Goal: Task Accomplishment & Management: Use online tool/utility

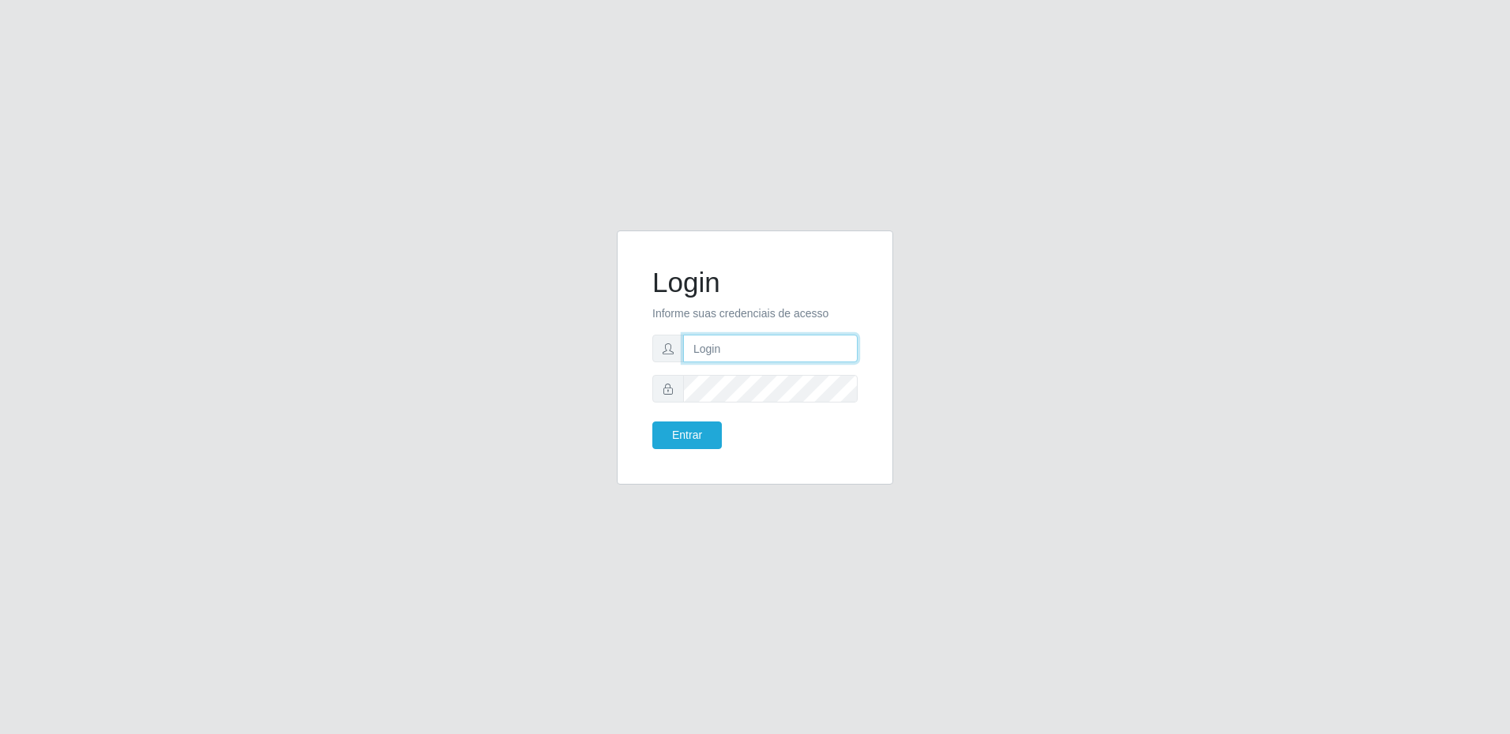
click at [760, 353] on input "text" at bounding box center [770, 349] width 174 height 28
click at [760, 354] on input "text" at bounding box center [770, 349] width 174 height 28
click at [759, 354] on input "text" at bounding box center [770, 349] width 174 height 28
click at [758, 354] on input "text" at bounding box center [770, 349] width 174 height 28
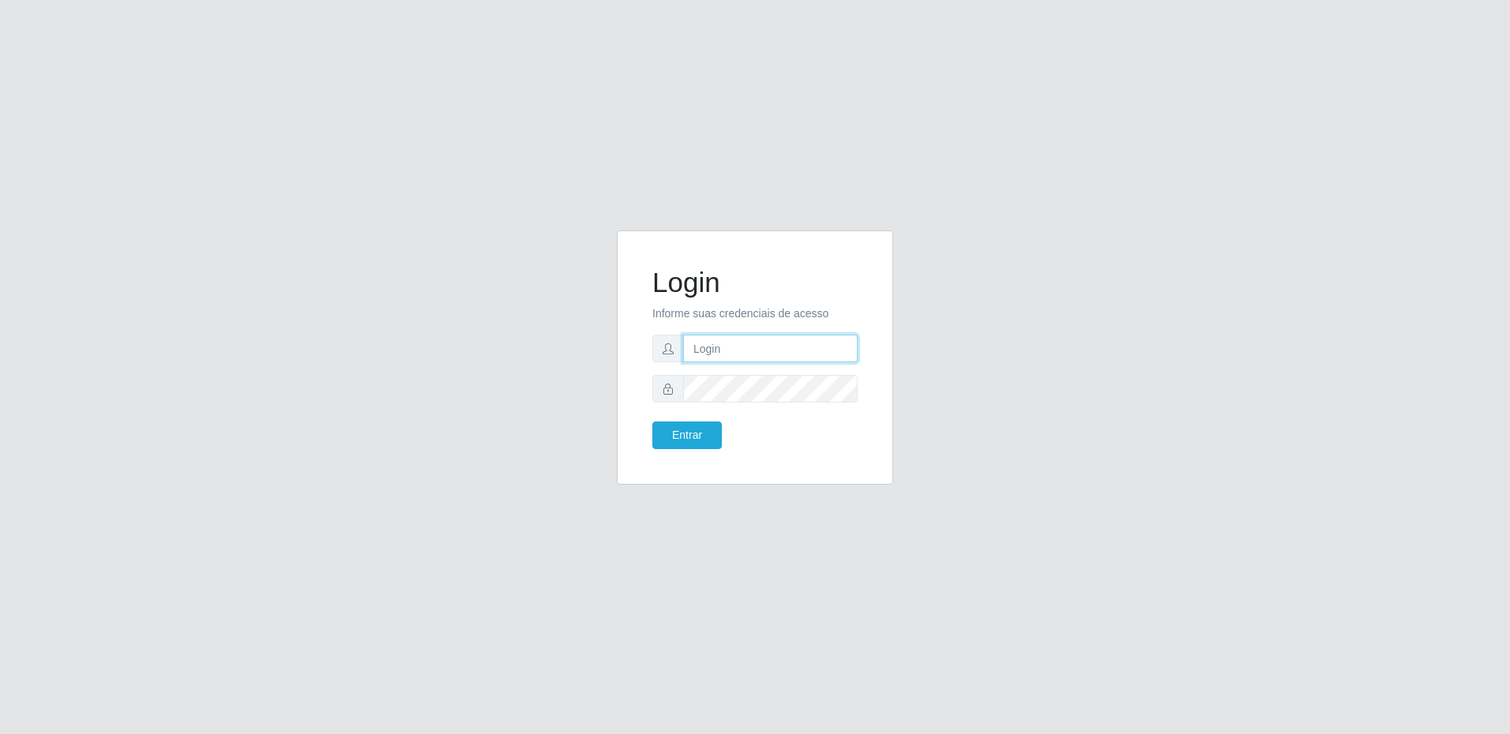
click at [758, 354] on input "text" at bounding box center [770, 349] width 174 height 28
drag, startPoint x: 486, startPoint y: 299, endPoint x: 423, endPoint y: 296, distance: 62.5
click at [423, 296] on div "Login Informe suas credenciais de acesso [PERSON_NAME].[PERSON_NAME] Entrar" at bounding box center [755, 367] width 900 height 273
click at [652, 422] on button "Entrar" at bounding box center [686, 436] width 69 height 28
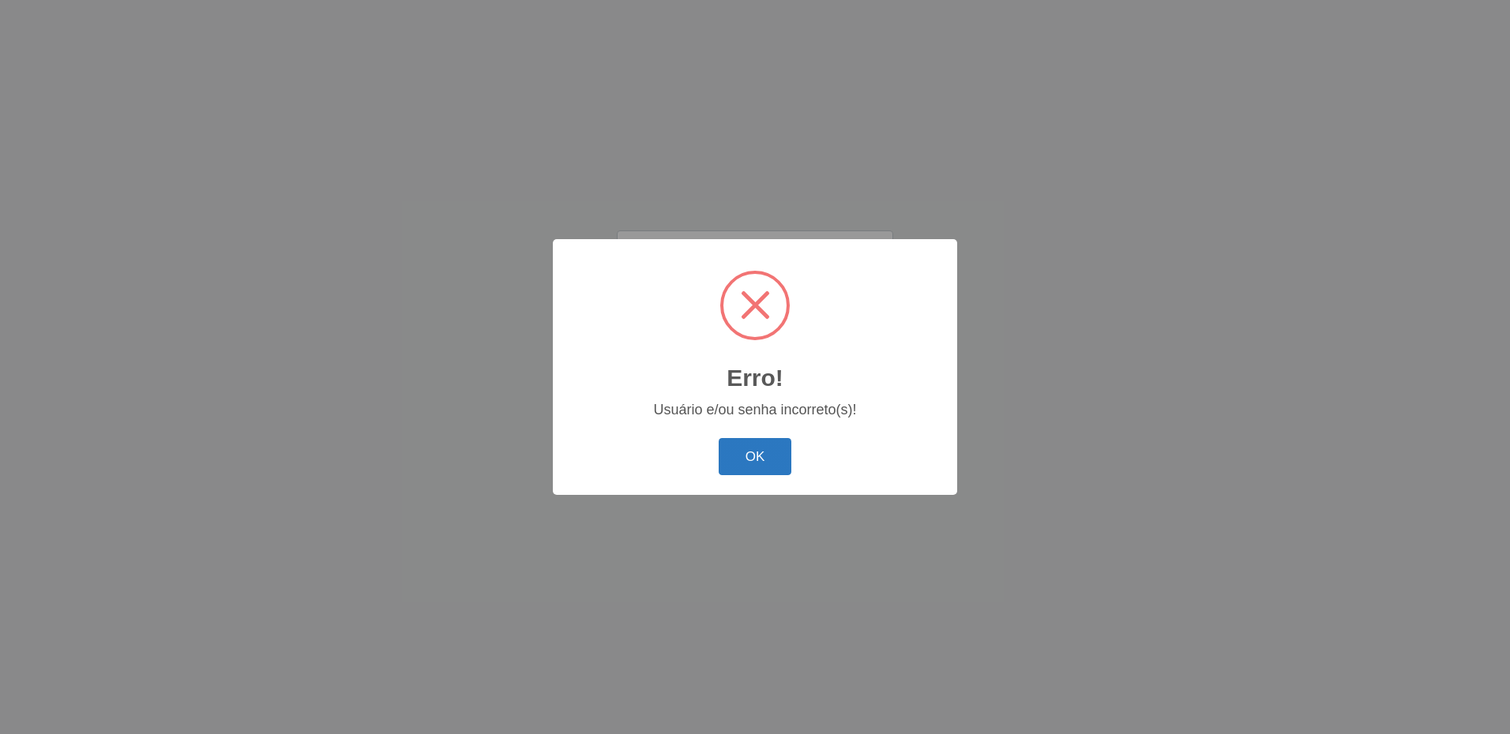
click at [770, 460] on button "OK" at bounding box center [754, 456] width 73 height 37
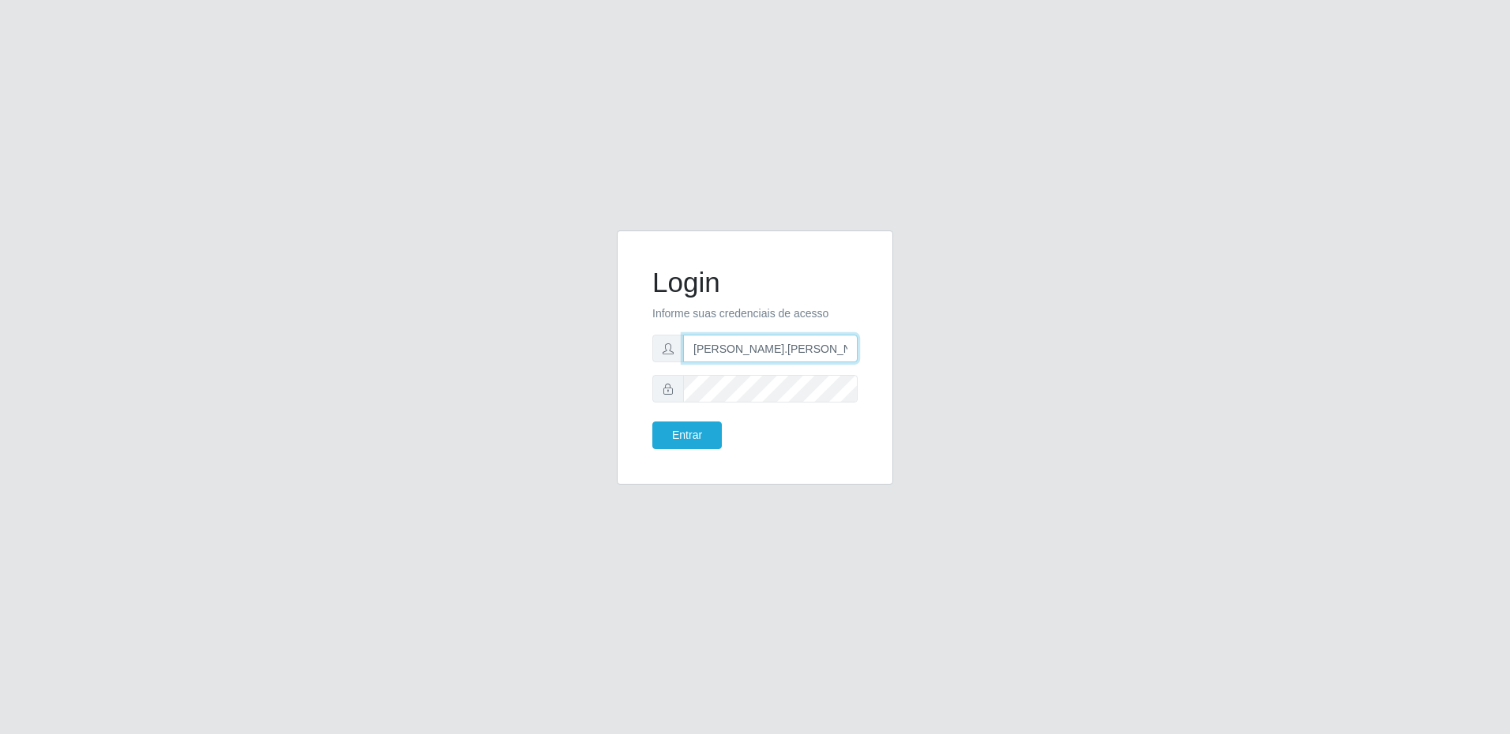
click at [795, 350] on input "[PERSON_NAME].[PERSON_NAME]" at bounding box center [770, 349] width 174 height 28
type input "[PERSON_NAME][EMAIL_ADDRESS][PERSON_NAME][DOMAIN_NAME]"
click at [681, 437] on button "Entrar" at bounding box center [686, 436] width 69 height 28
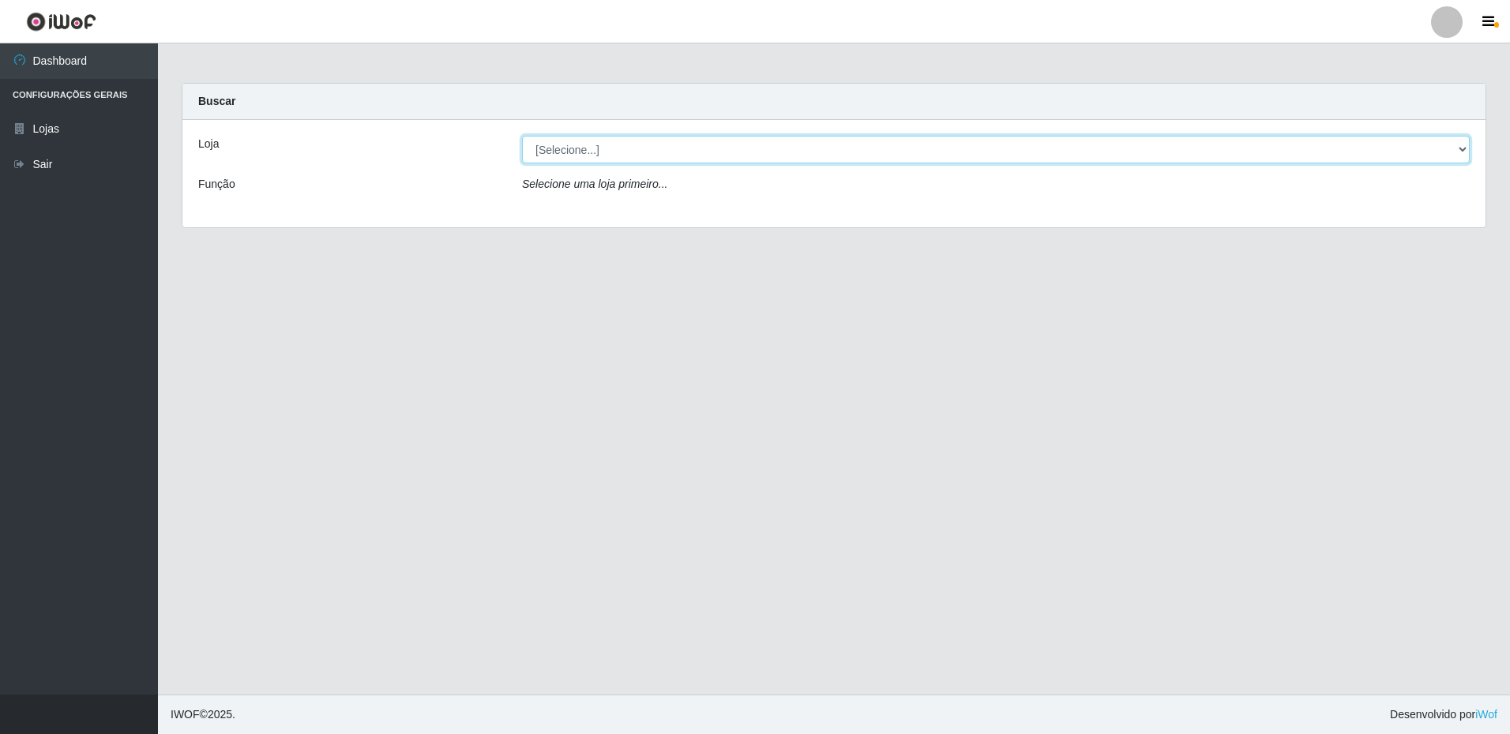
click at [688, 159] on select "[Selecione...] Extrabom - Loja 16 [GEOGRAPHIC_DATA]" at bounding box center [995, 150] width 947 height 28
select select "450"
click at [522, 136] on select "[Selecione...] Extrabom - Loja 16 [GEOGRAPHIC_DATA]" at bounding box center [995, 150] width 947 height 28
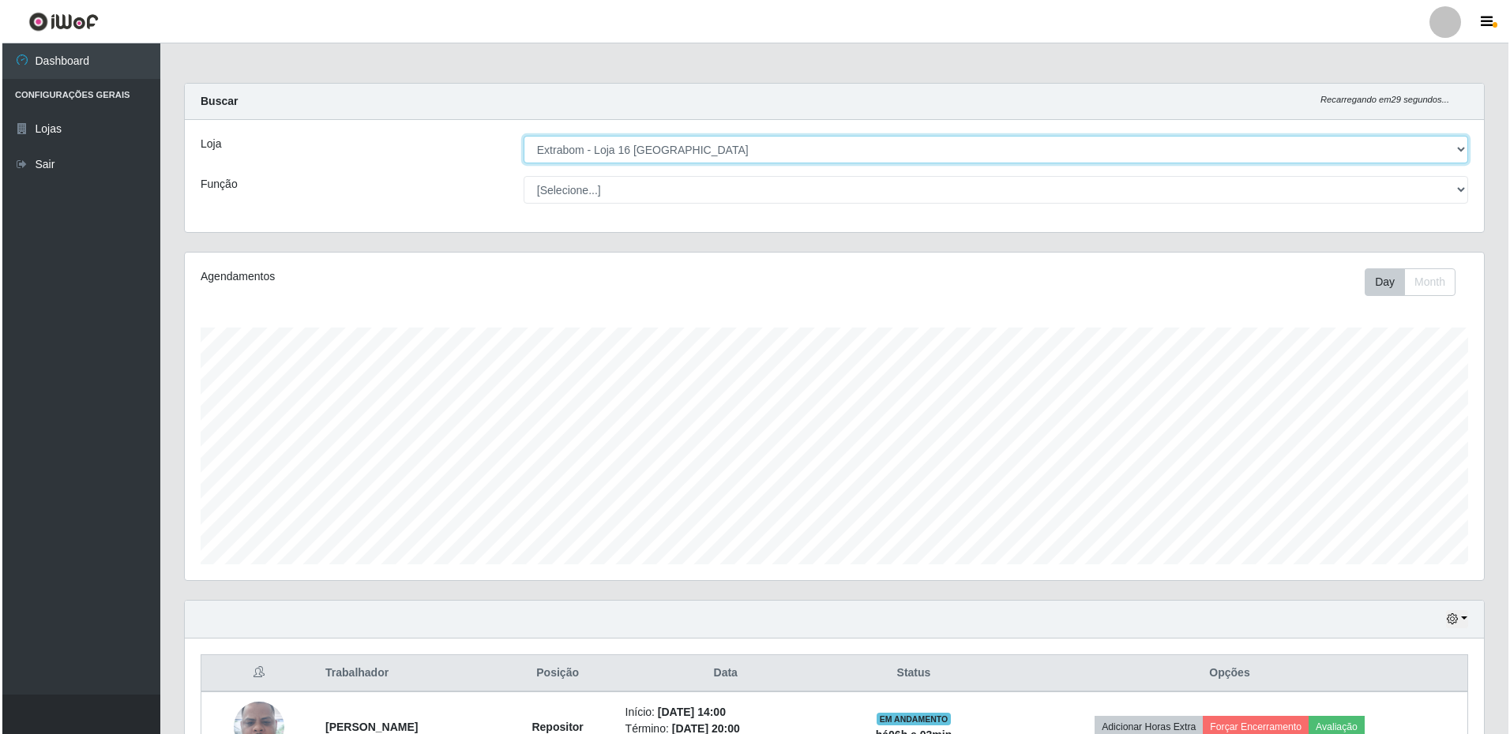
scroll to position [244, 0]
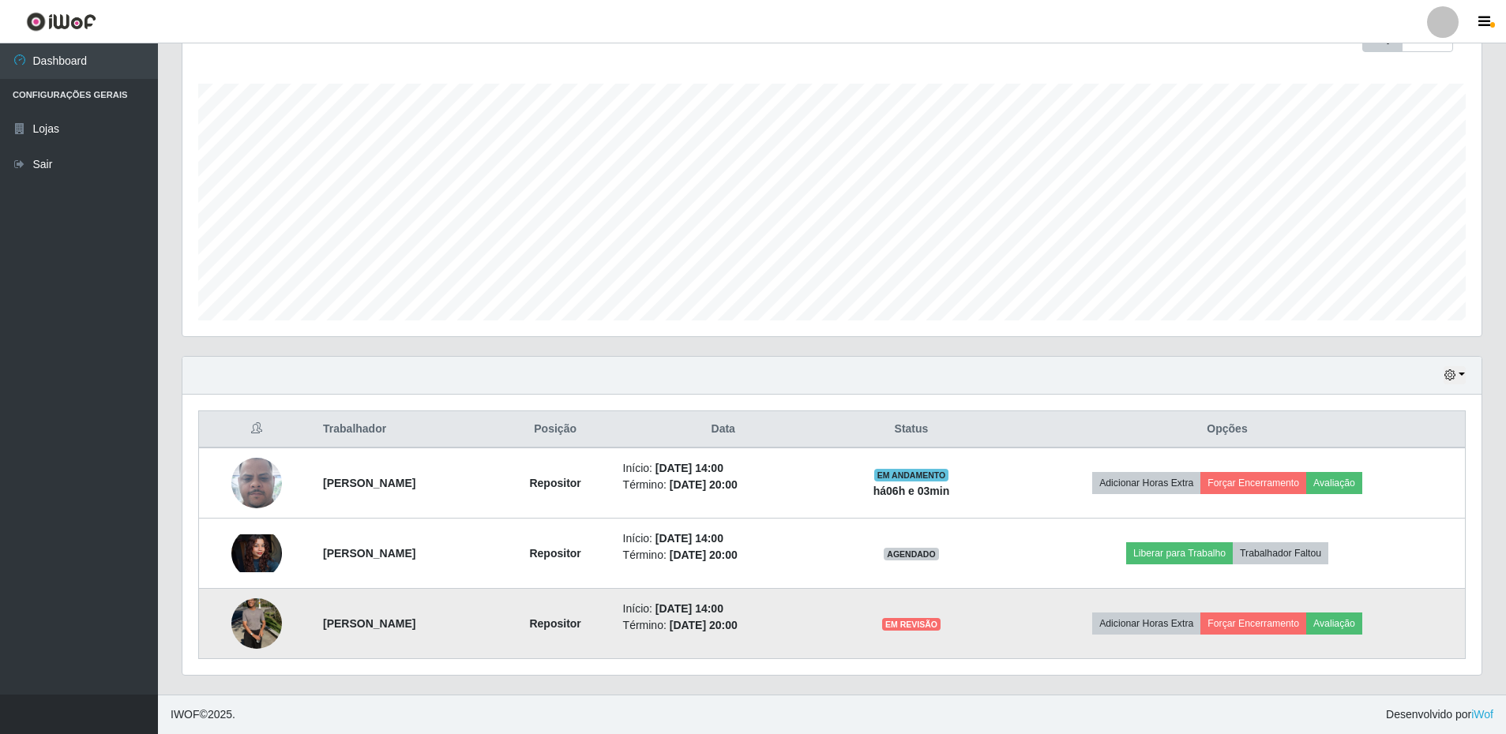
click at [247, 630] on img at bounding box center [256, 623] width 51 height 67
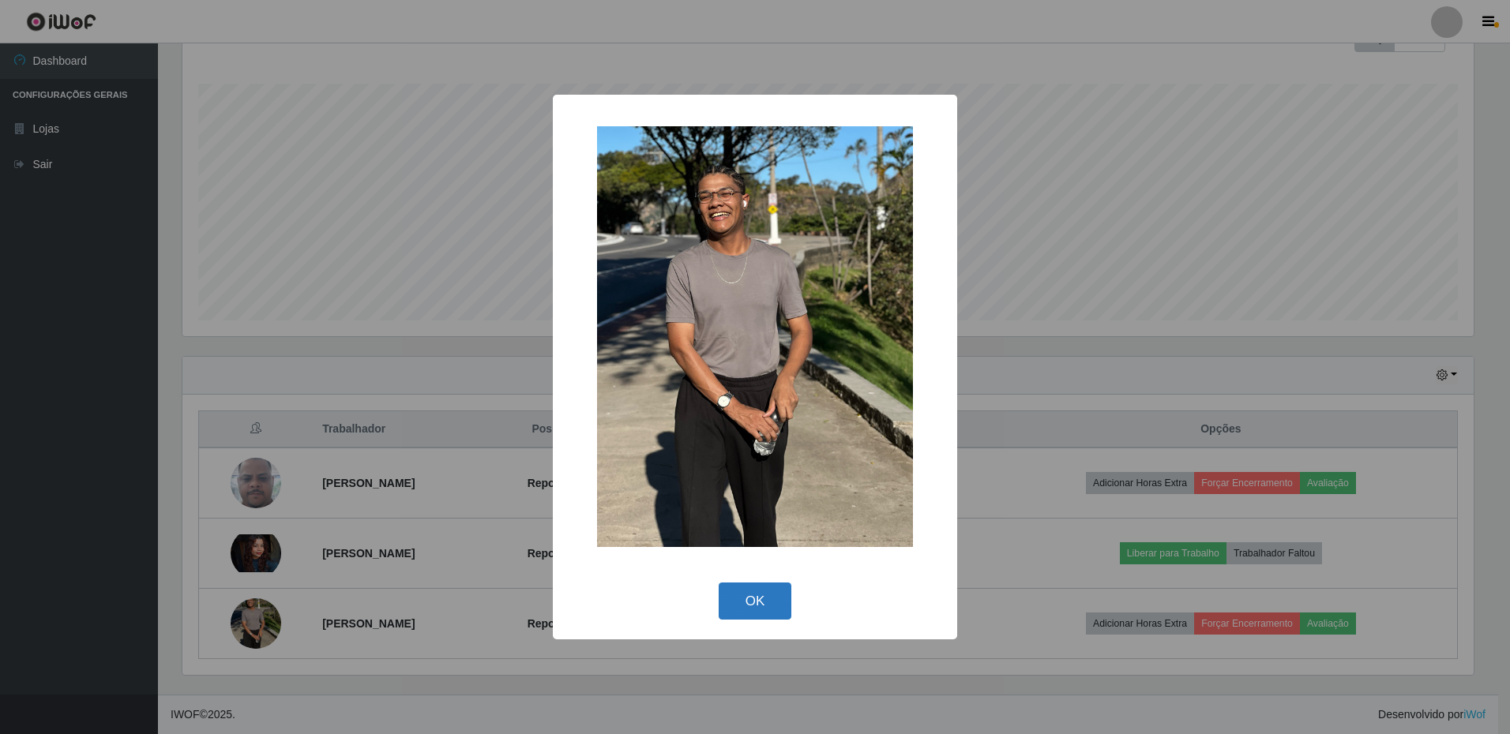
click at [757, 596] on button "OK" at bounding box center [754, 601] width 73 height 37
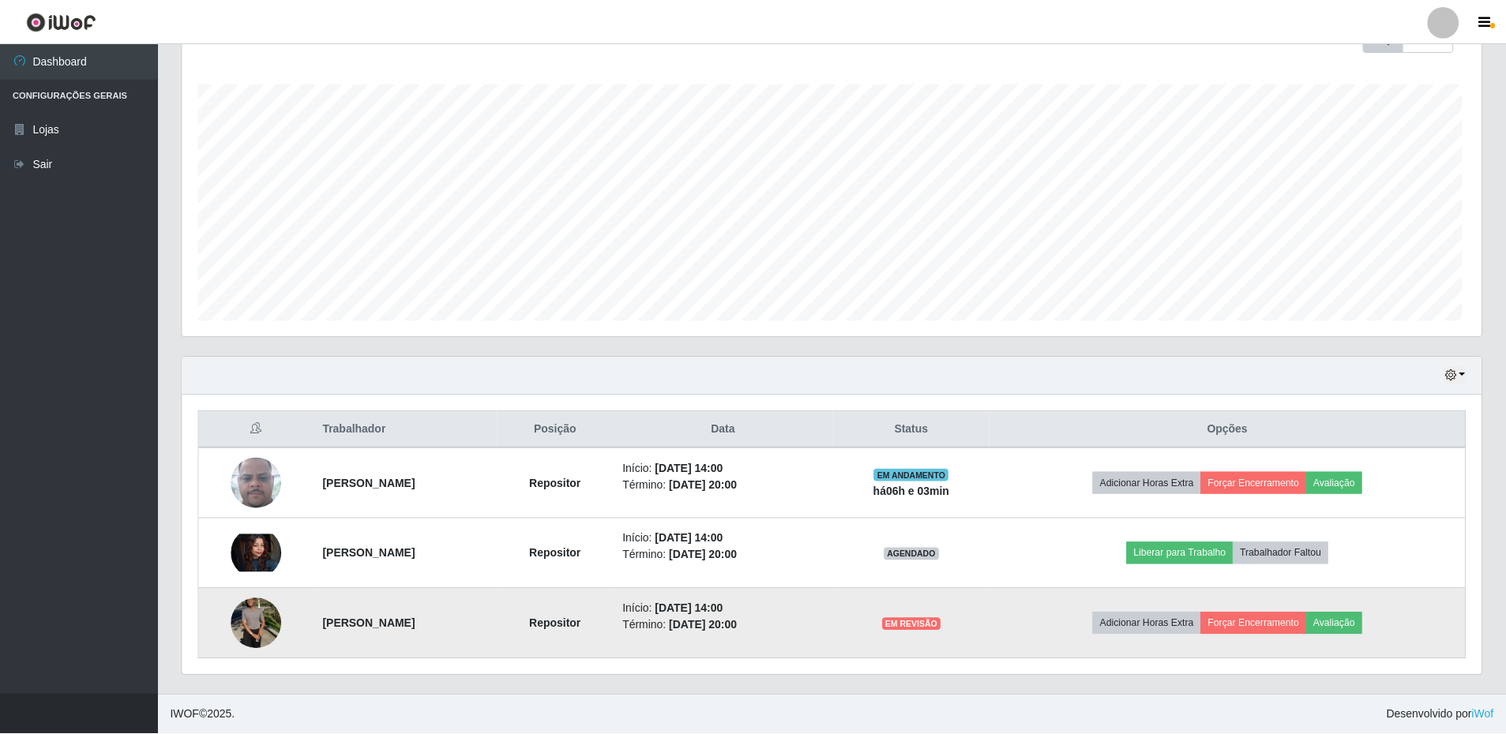
scroll to position [328, 1299]
click at [1266, 623] on button "Forçar Encerramento" at bounding box center [1253, 624] width 106 height 22
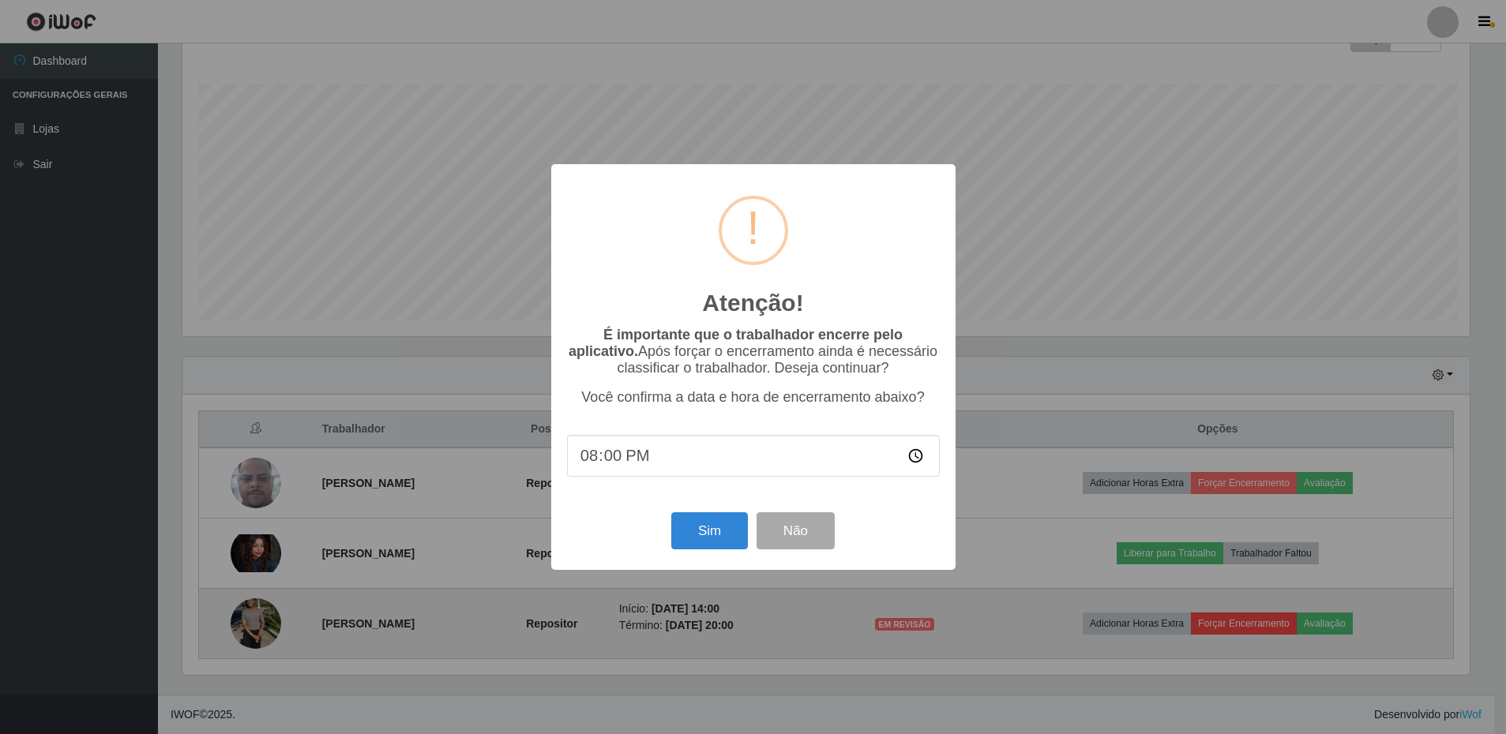
scroll to position [328, 1291]
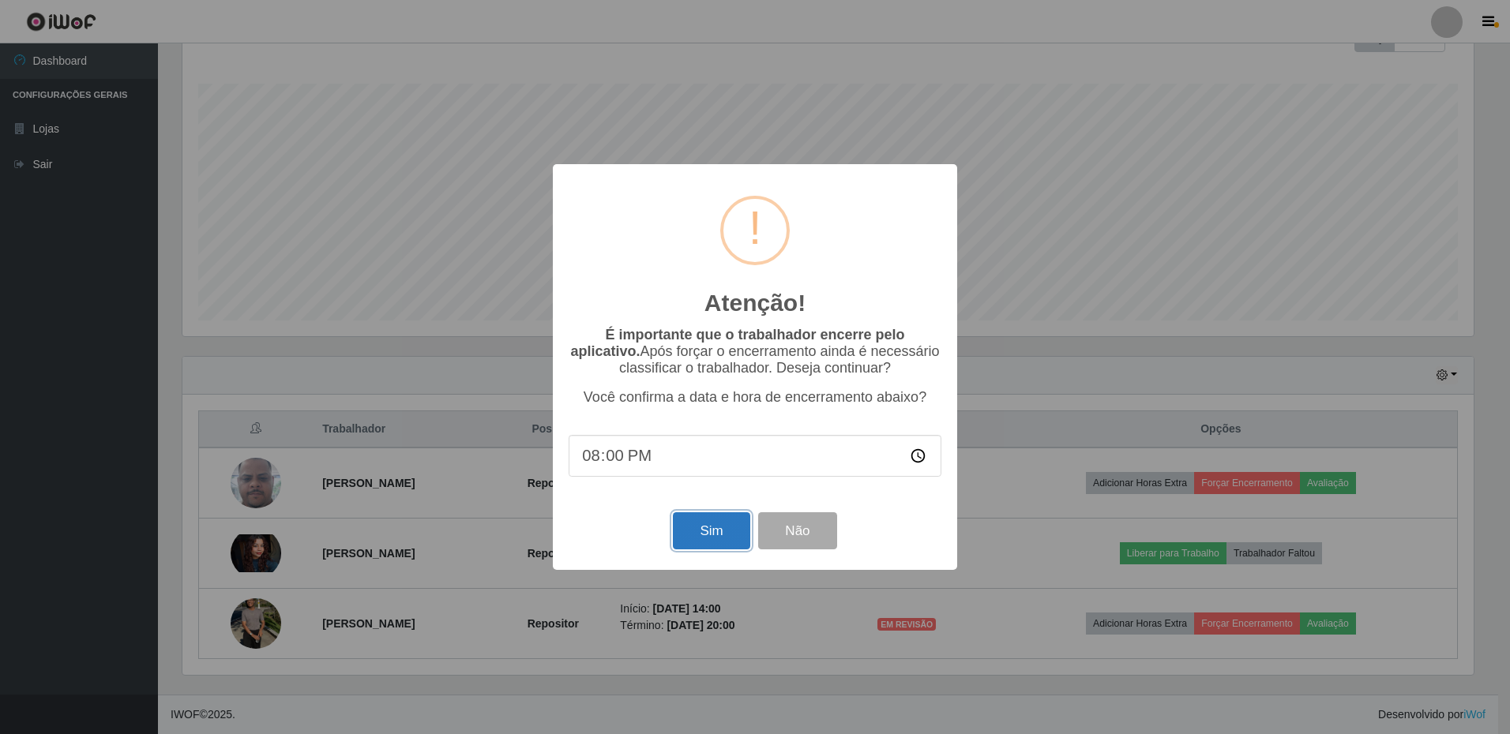
click at [735, 534] on button "Sim" at bounding box center [711, 530] width 77 height 37
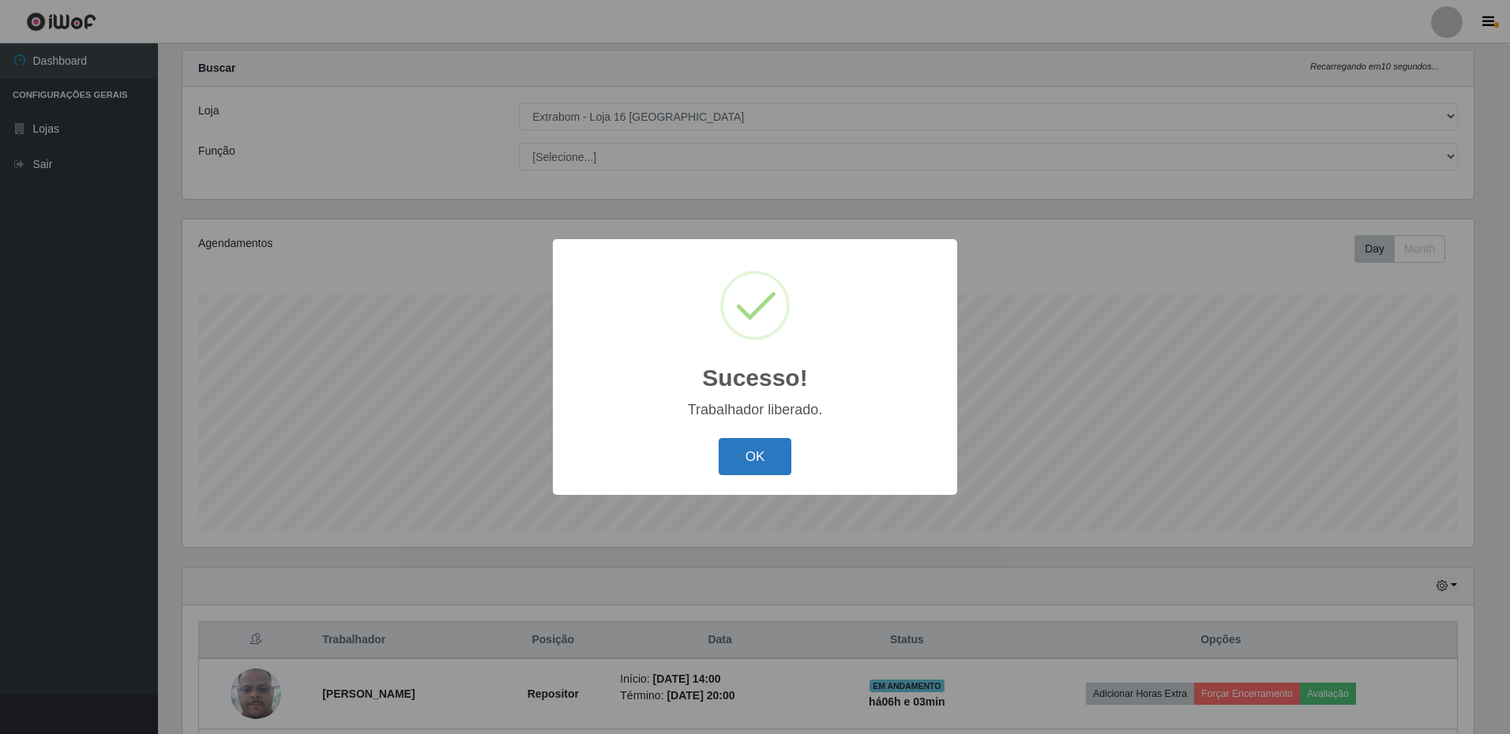
click at [749, 465] on button "OK" at bounding box center [754, 456] width 73 height 37
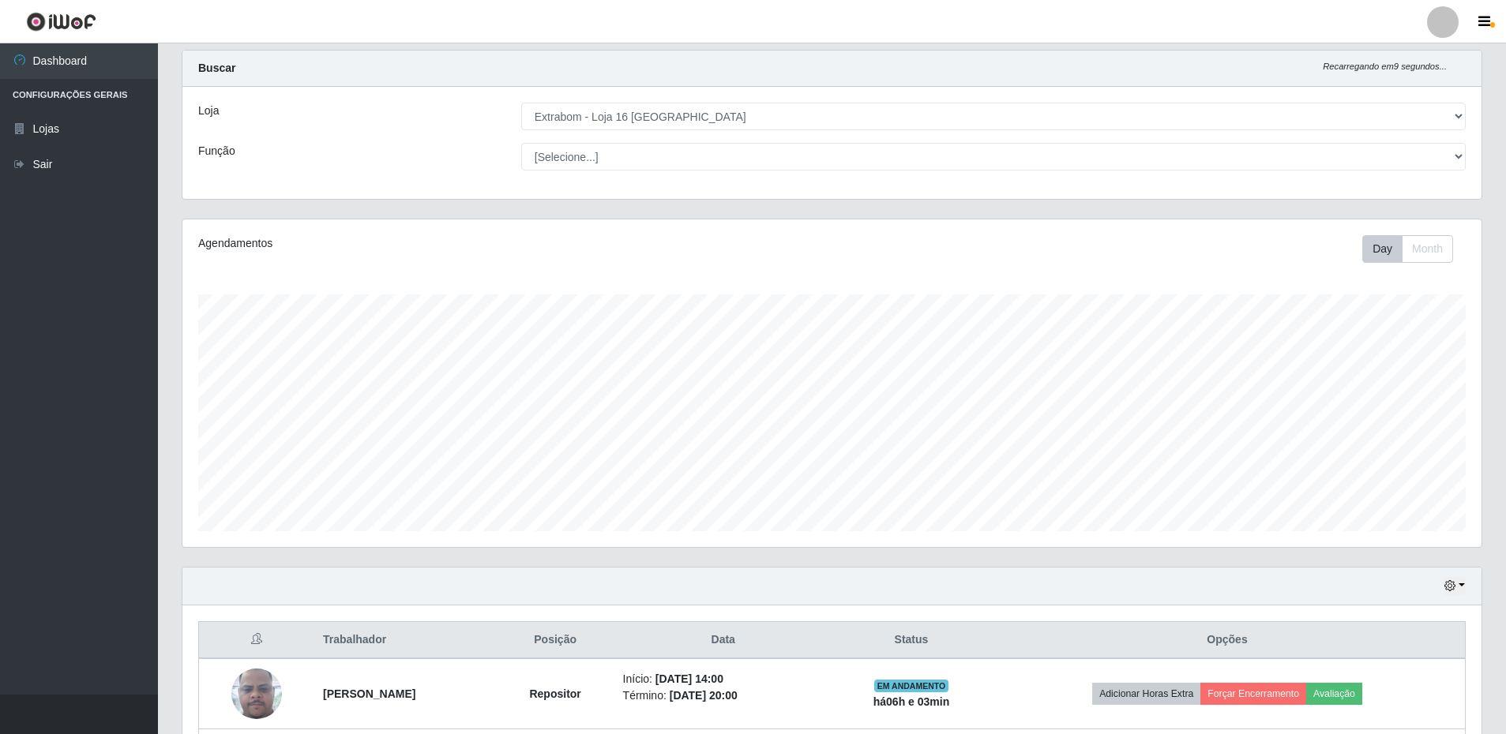
scroll to position [174, 0]
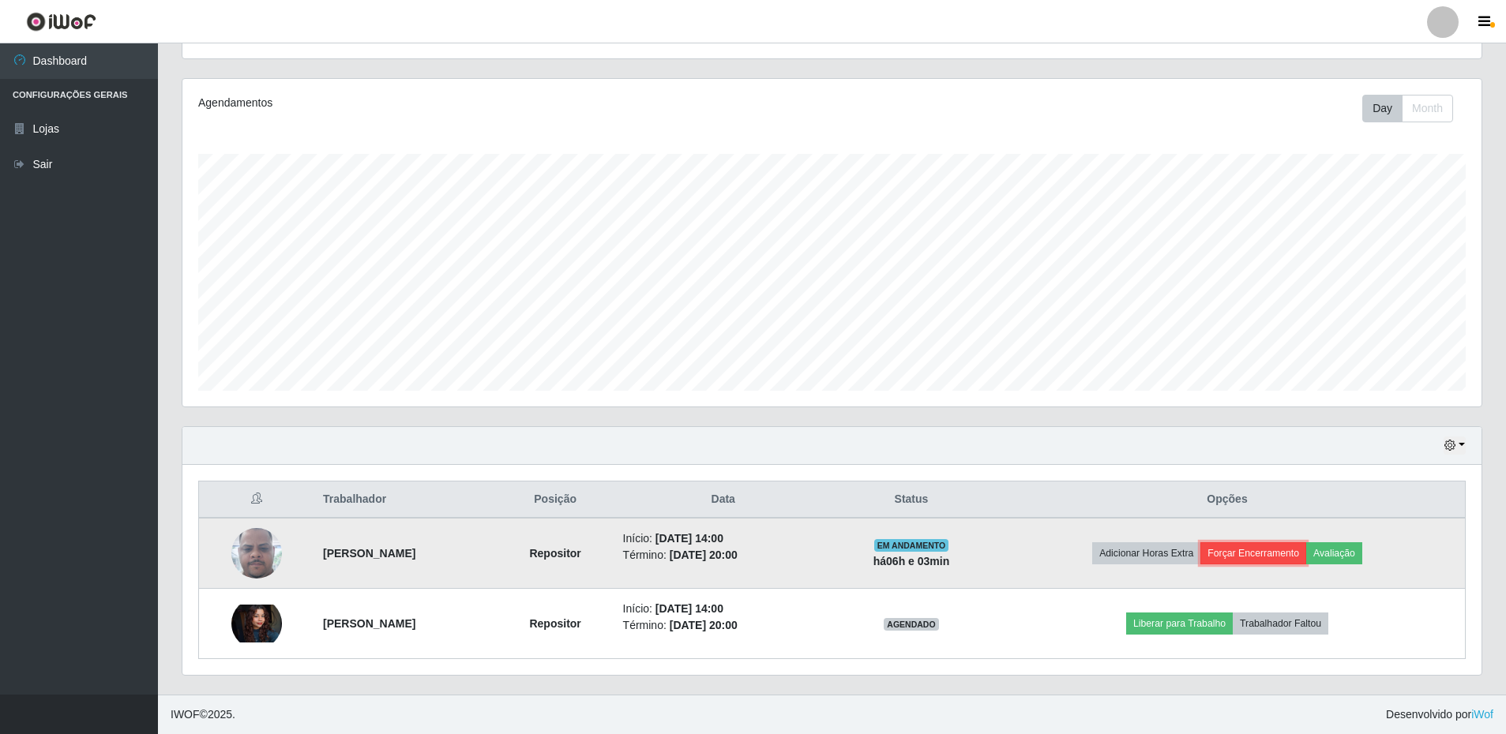
click at [1258, 550] on button "Forçar Encerramento" at bounding box center [1253, 553] width 106 height 22
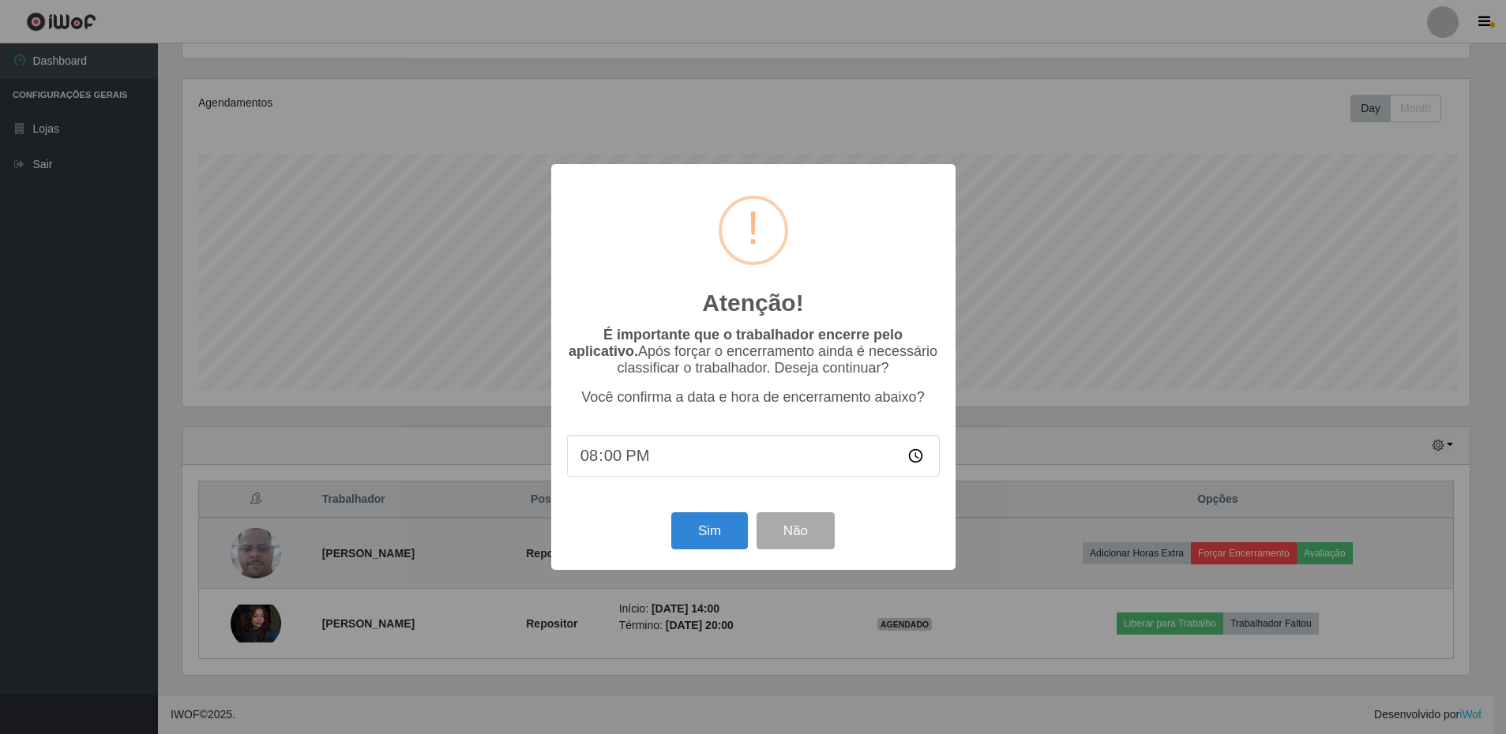
scroll to position [328, 1291]
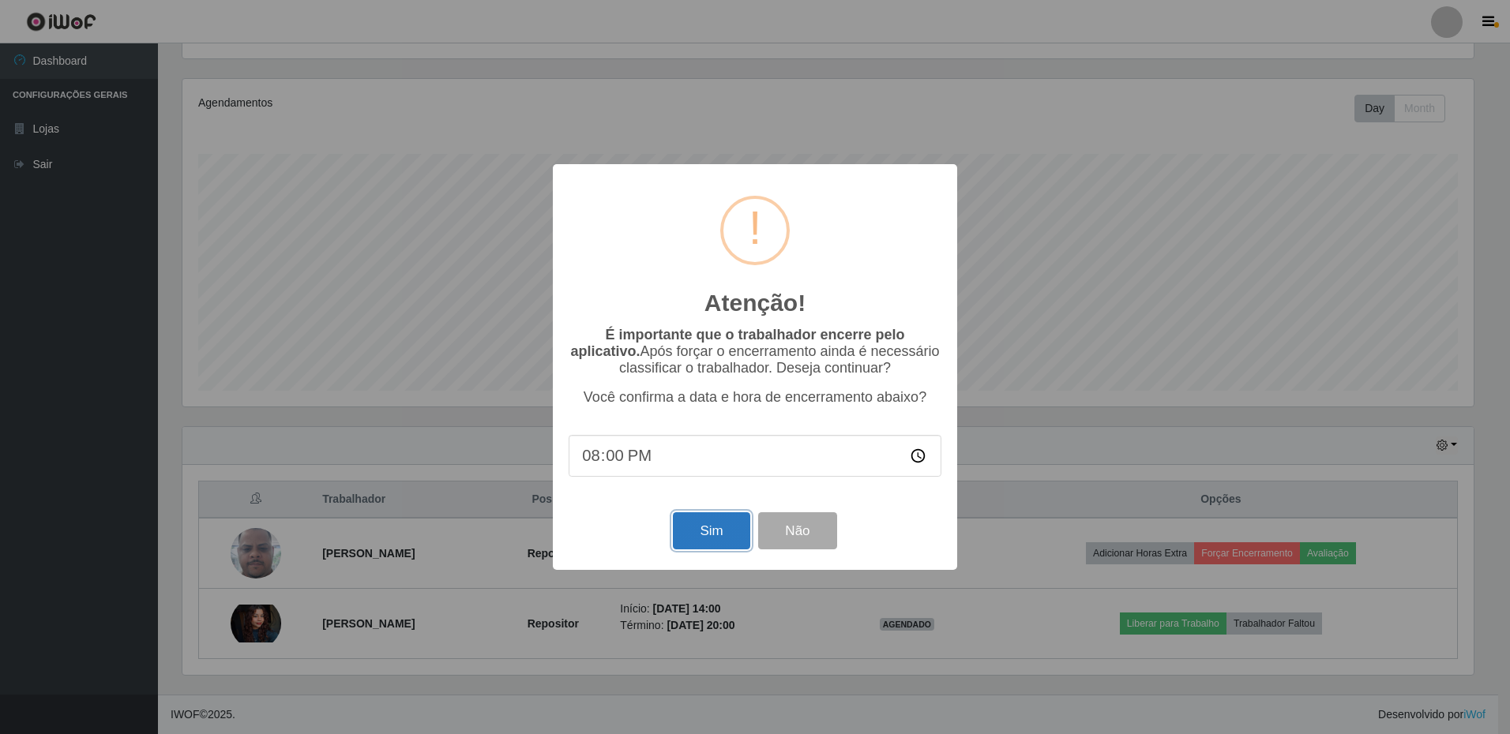
click at [689, 531] on button "Sim" at bounding box center [711, 530] width 77 height 37
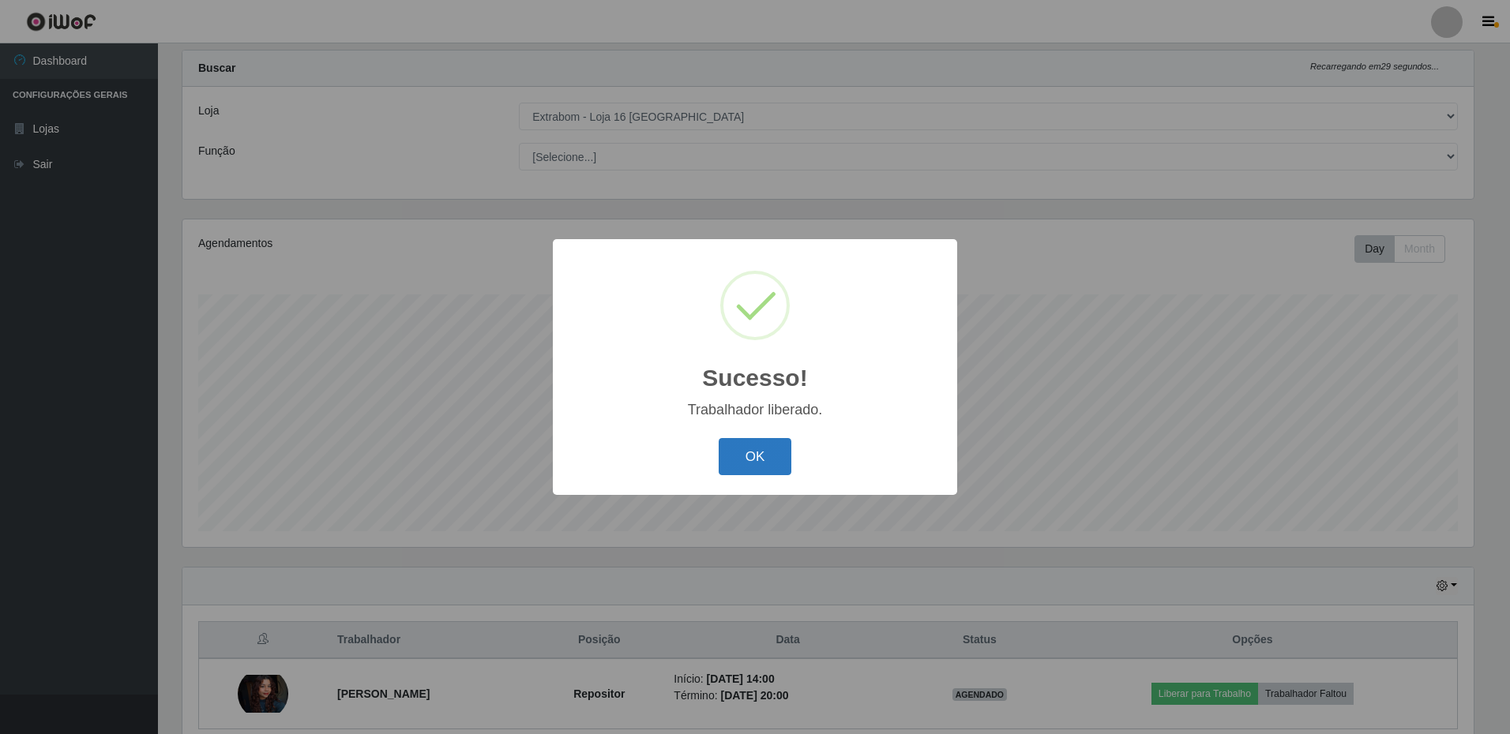
click at [771, 469] on button "OK" at bounding box center [754, 456] width 73 height 37
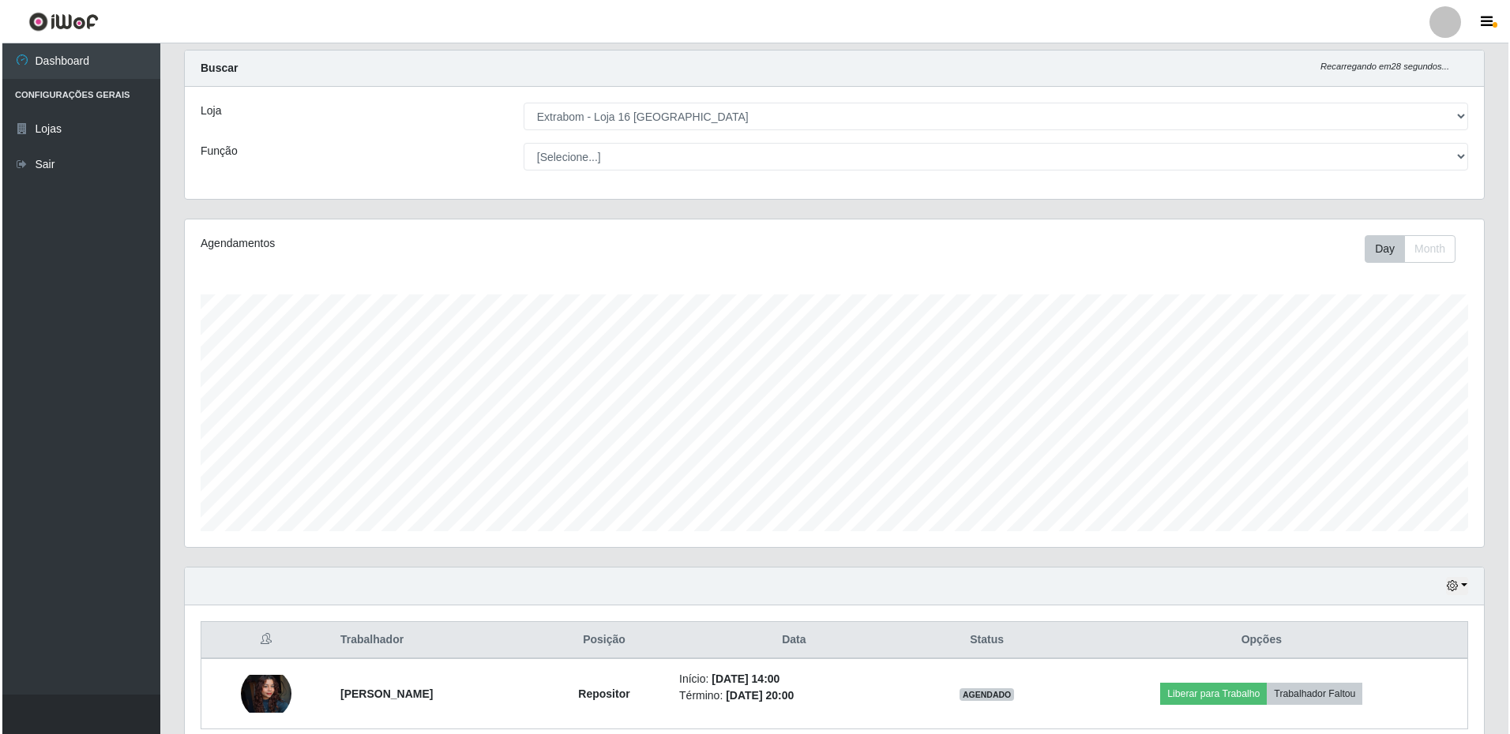
scroll to position [103, 0]
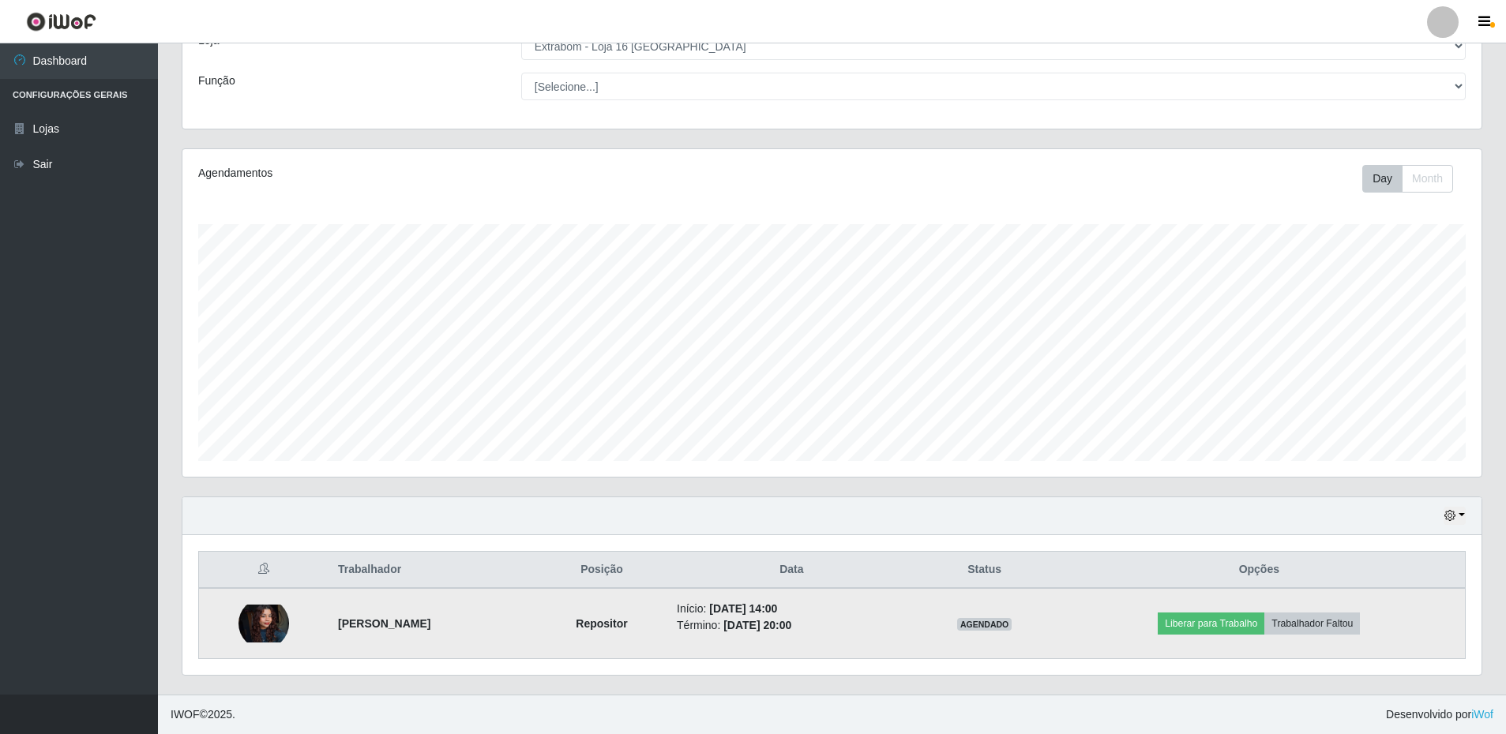
click at [257, 613] on img at bounding box center [263, 624] width 51 height 38
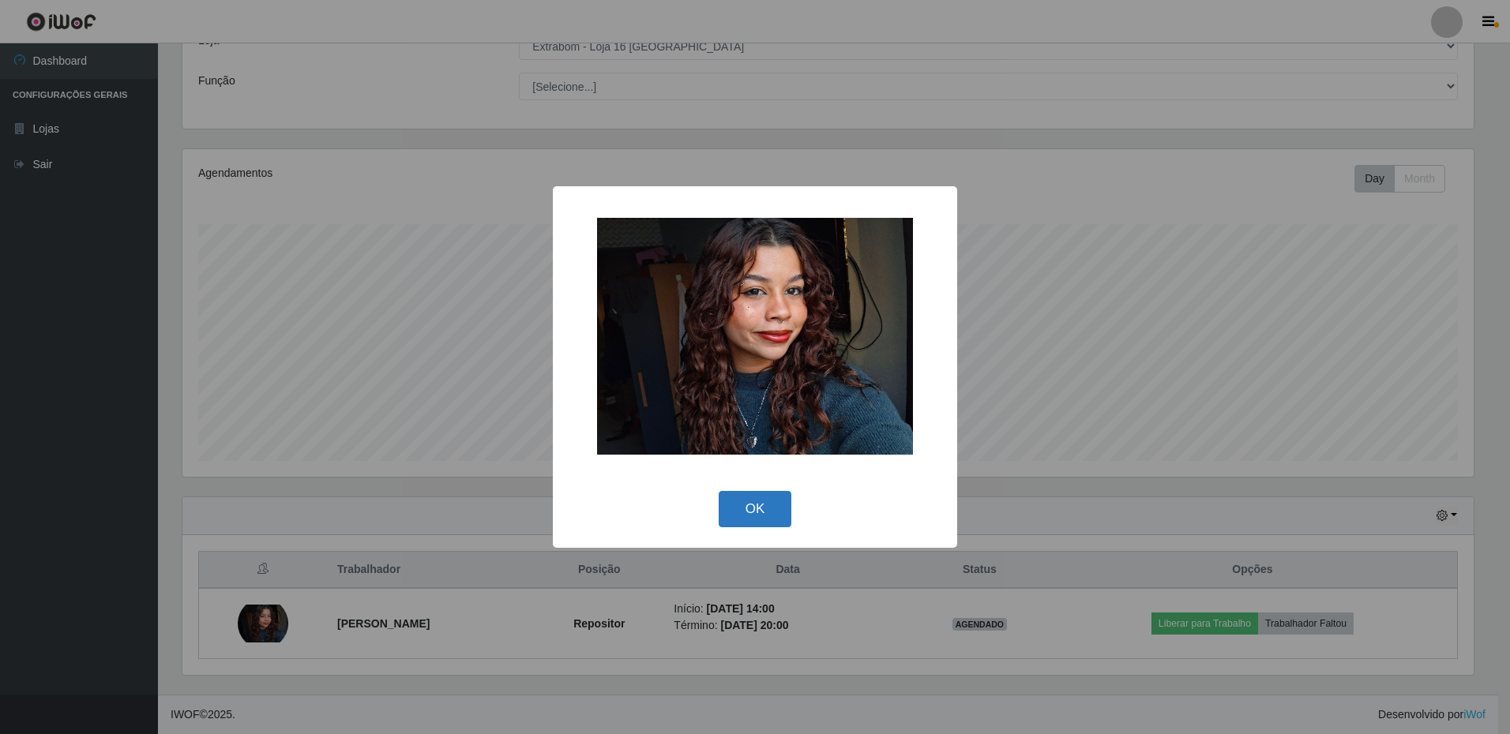
click at [772, 520] on button "OK" at bounding box center [754, 509] width 73 height 37
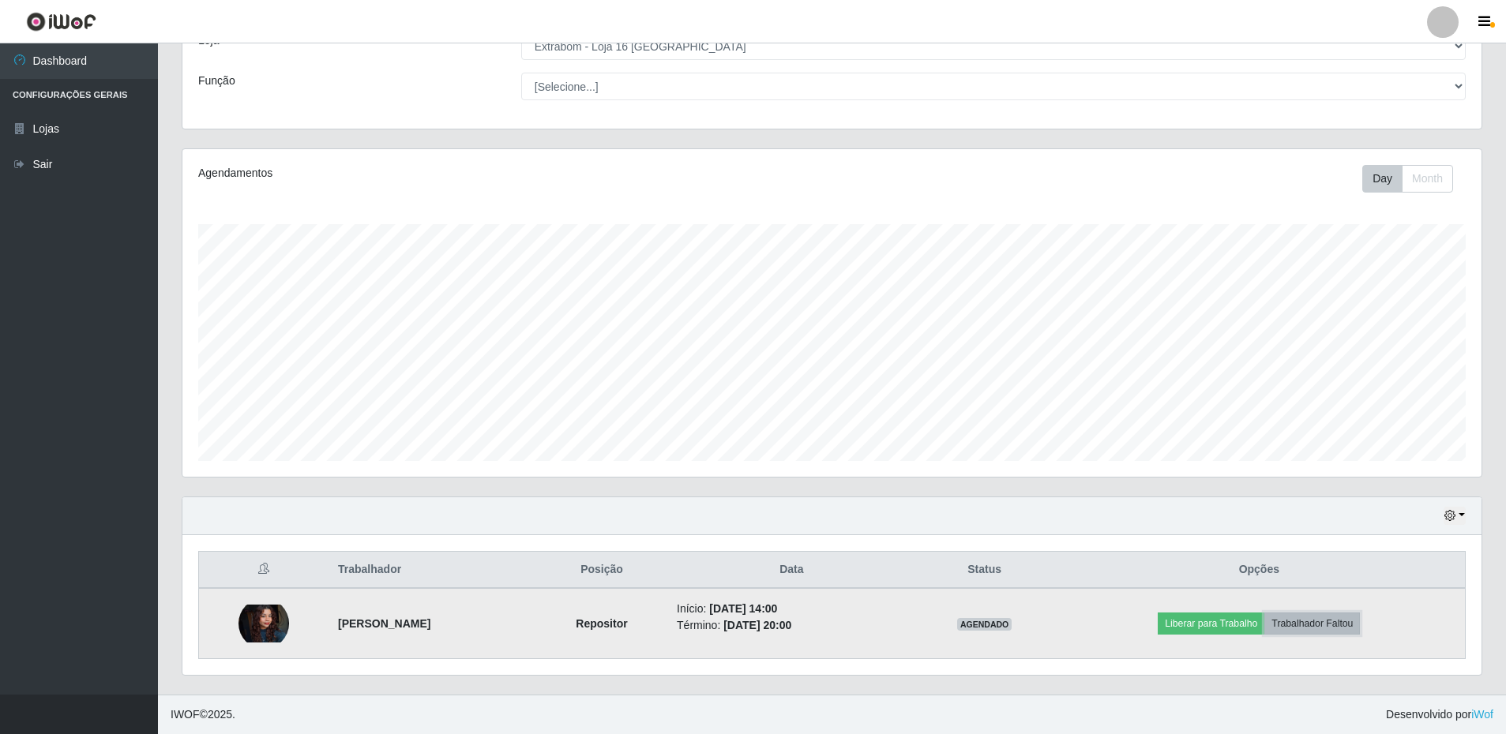
click at [1332, 620] on button "Trabalhador Faltou" at bounding box center [1312, 624] width 96 height 22
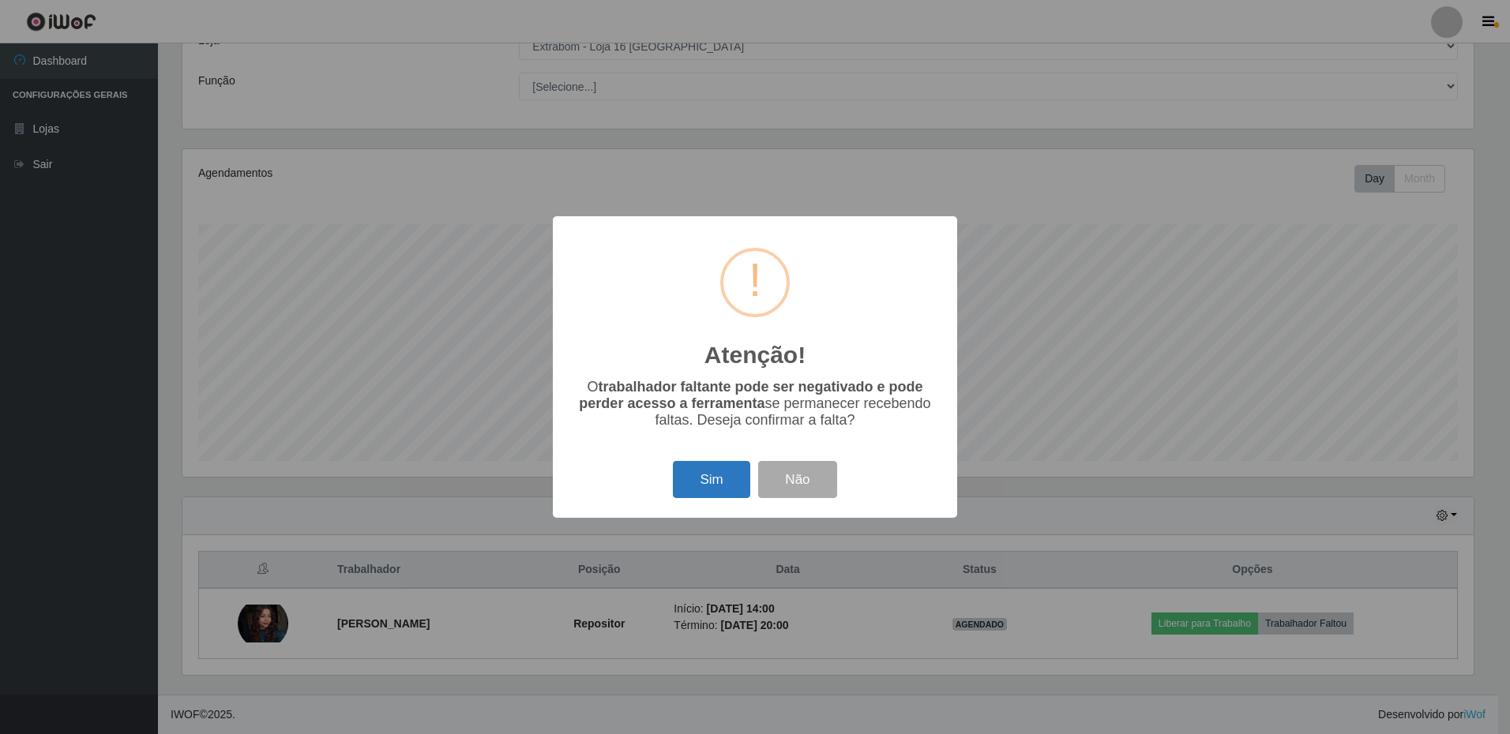
click at [722, 493] on button "Sim" at bounding box center [711, 479] width 77 height 37
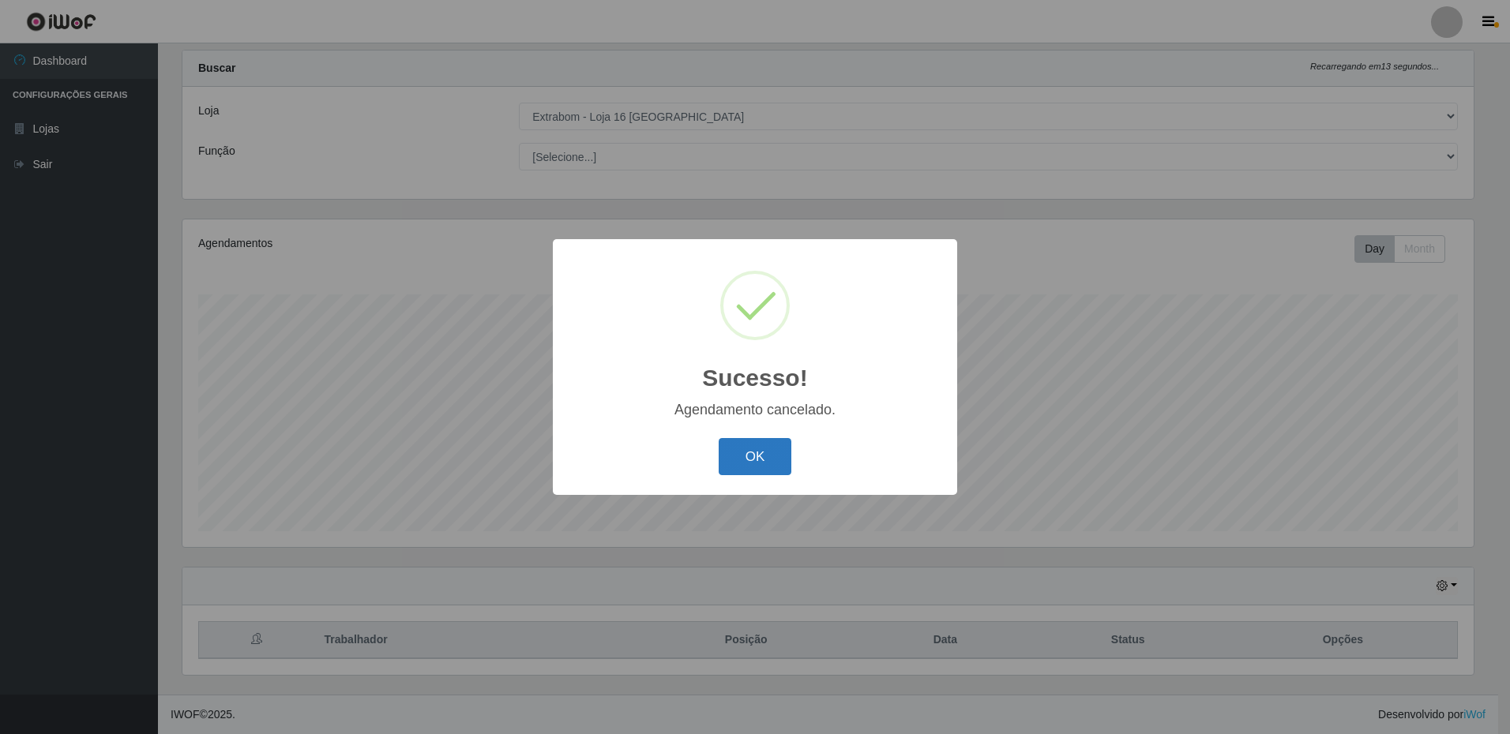
click at [747, 474] on button "OK" at bounding box center [754, 456] width 73 height 37
